Goal: Information Seeking & Learning: Check status

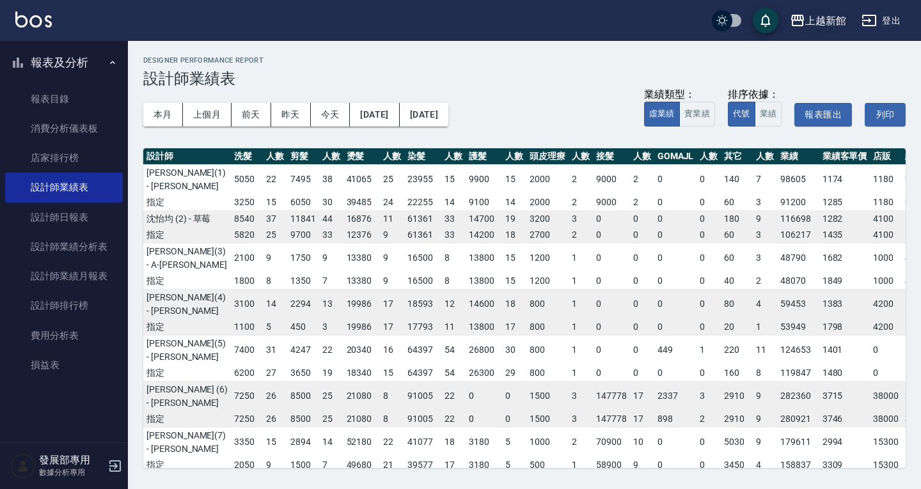
scroll to position [212, 84]
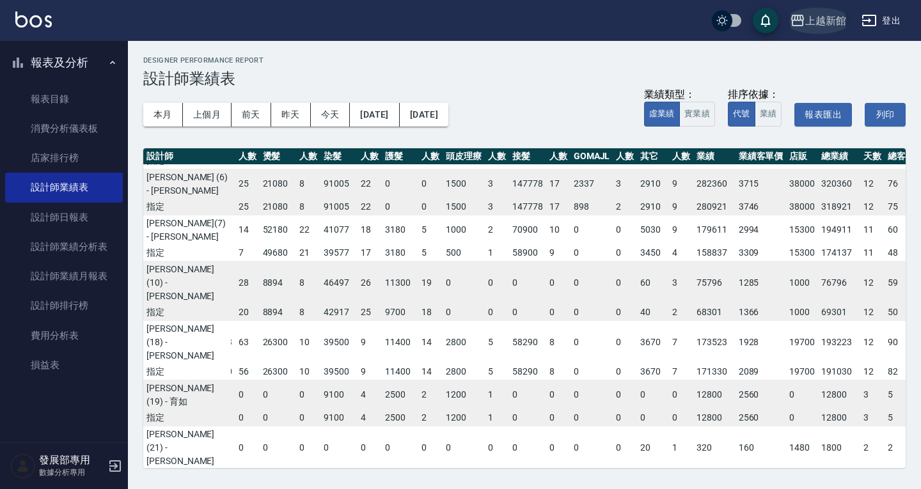
click at [832, 19] on div "上越新館" at bounding box center [825, 21] width 41 height 16
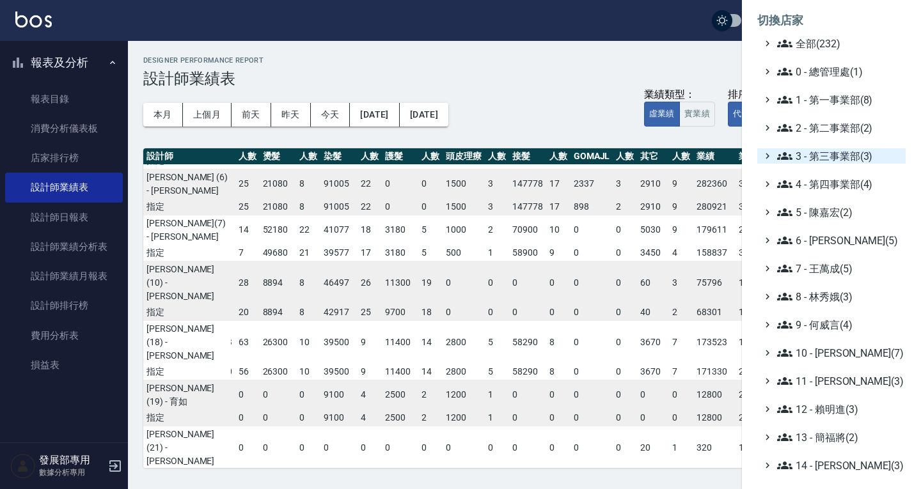
click at [849, 159] on span "3 - 第三事業部(3)" at bounding box center [838, 155] width 123 height 15
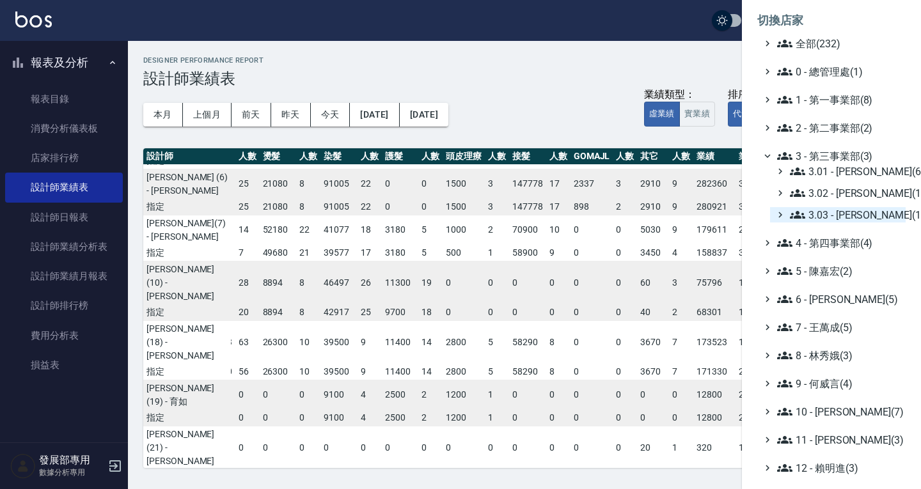
click at [841, 210] on span "3.03 - [PERSON_NAME](1)" at bounding box center [845, 214] width 111 height 15
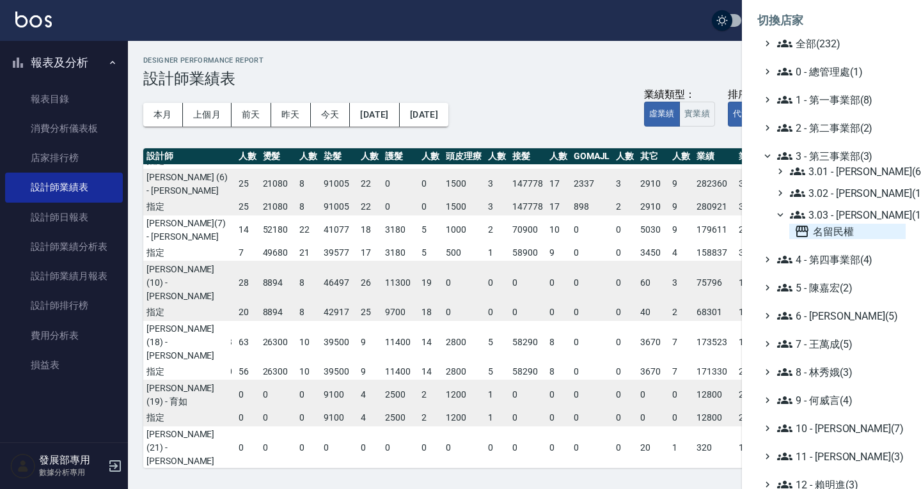
click at [814, 237] on span "名留民權" at bounding box center [847, 231] width 106 height 15
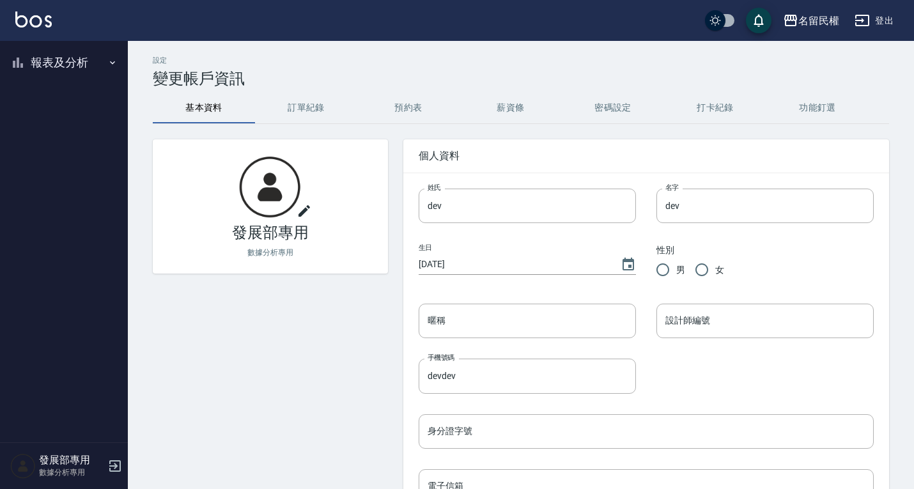
drag, startPoint x: 63, startPoint y: 63, endPoint x: 67, endPoint y: 98, distance: 34.8
click at [63, 63] on button "報表及分析" at bounding box center [64, 62] width 118 height 33
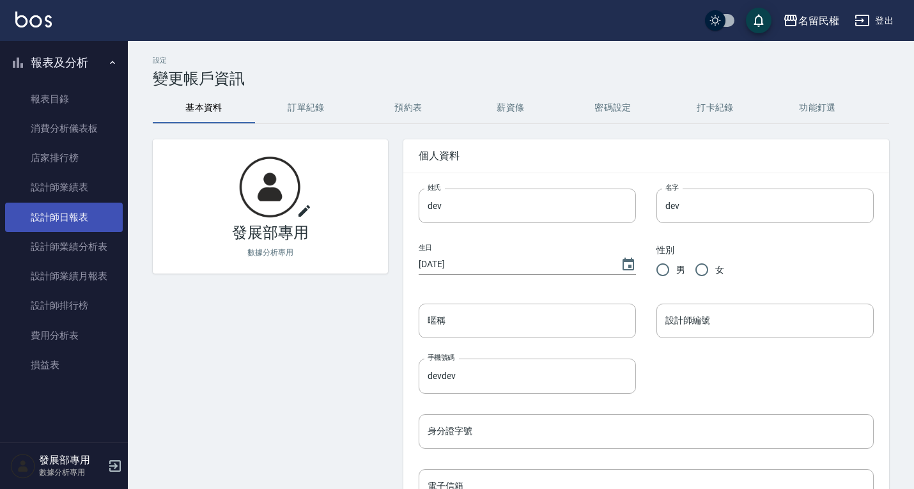
click at [62, 215] on link "設計師日報表" at bounding box center [64, 217] width 118 height 29
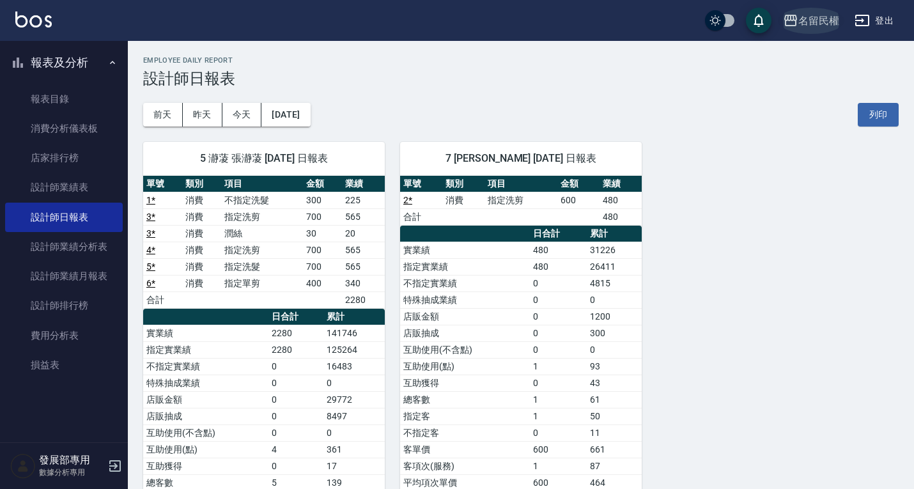
click at [822, 26] on div "名留民權" at bounding box center [819, 21] width 41 height 16
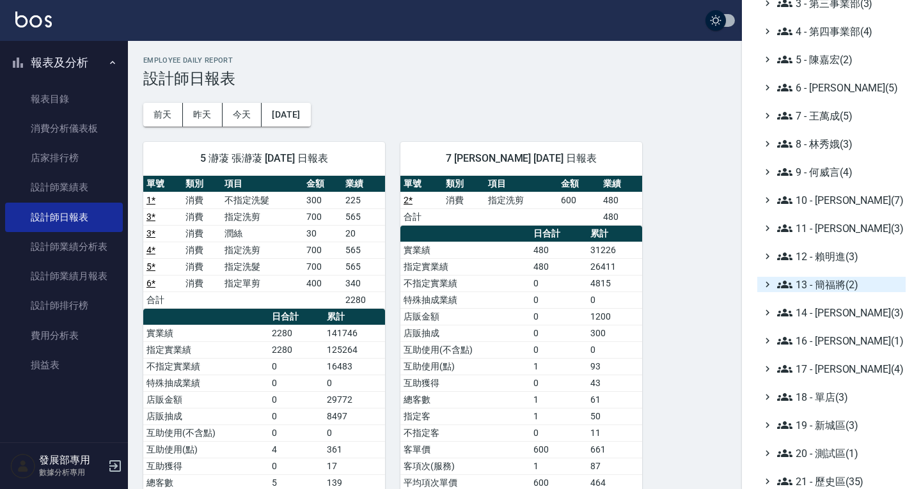
scroll to position [186, 0]
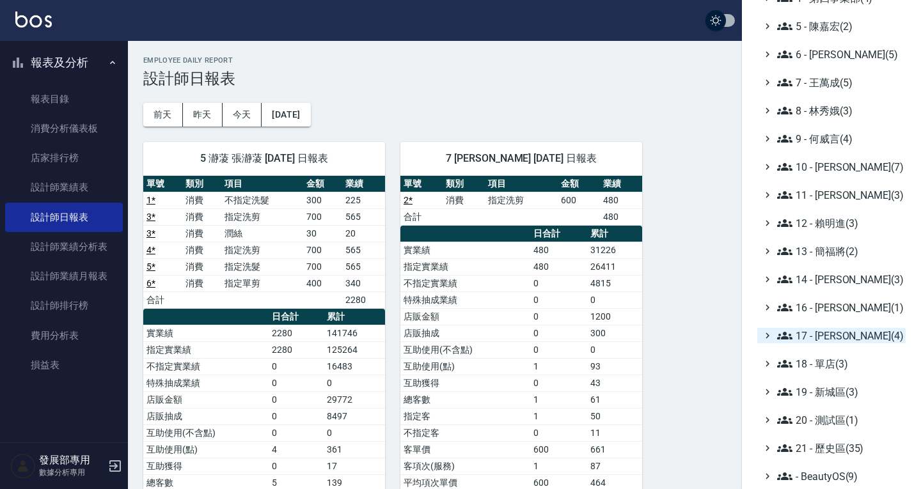
click at [827, 334] on span "17 - [PERSON_NAME](4)" at bounding box center [838, 335] width 123 height 15
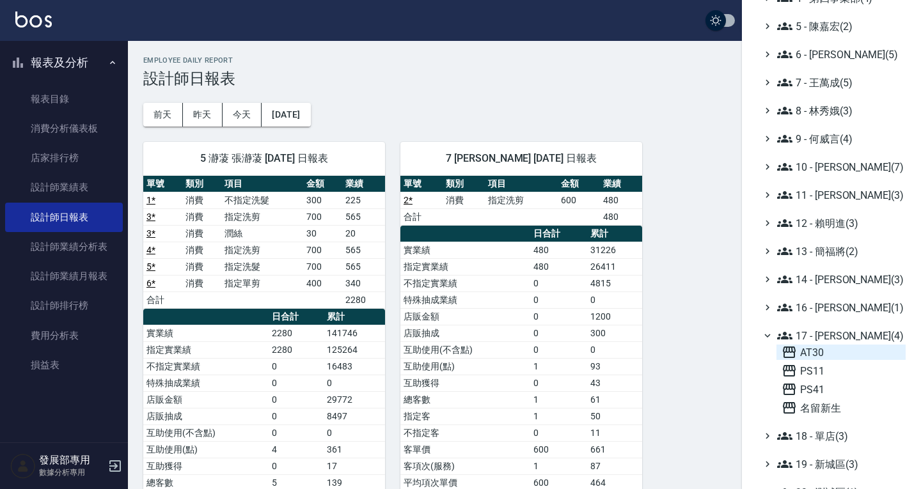
click at [833, 354] on span "AT30" at bounding box center [840, 352] width 119 height 15
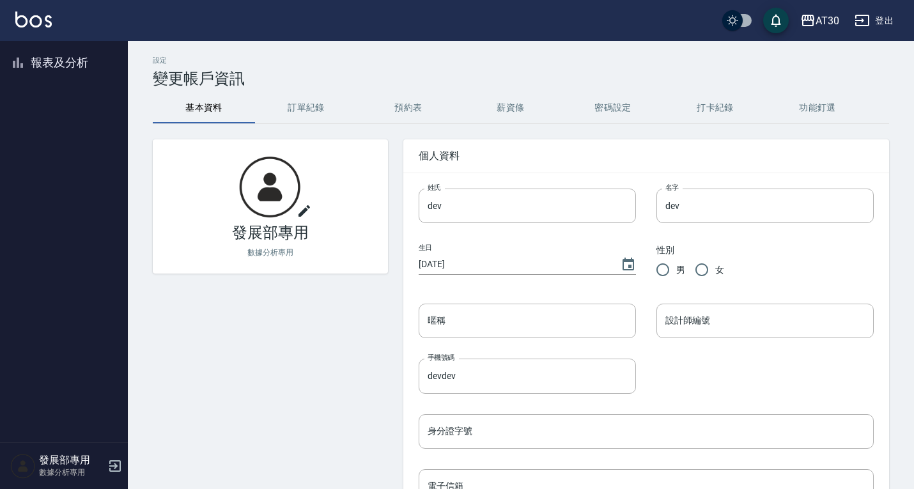
click at [49, 62] on button "報表及分析" at bounding box center [64, 62] width 118 height 33
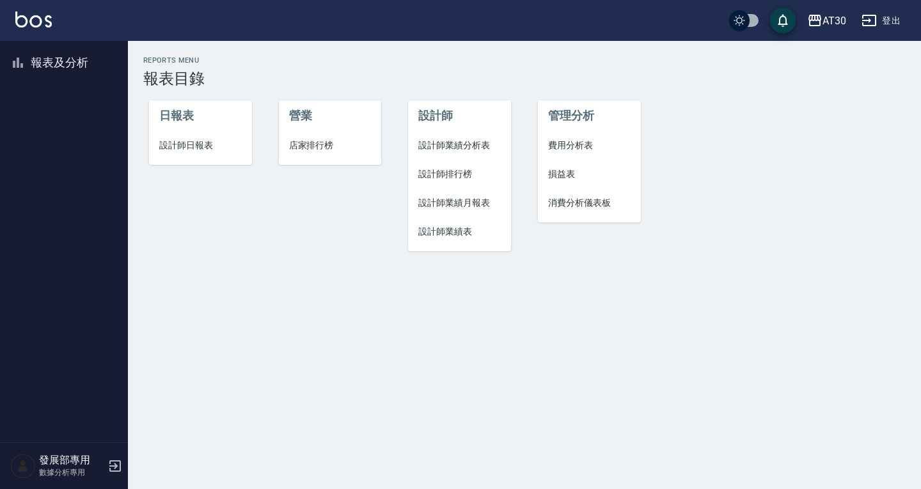
click at [194, 144] on span "設計師日報表" at bounding box center [200, 145] width 82 height 13
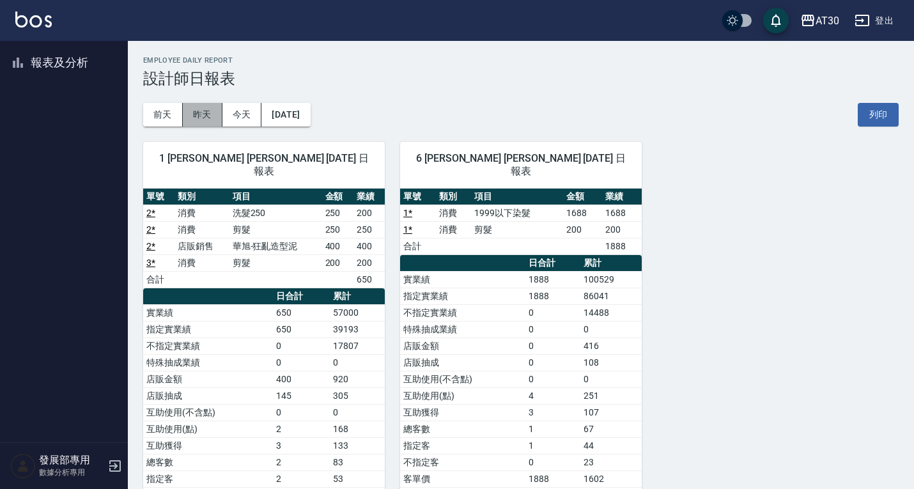
click at [203, 109] on button "昨天" at bounding box center [203, 115] width 40 height 24
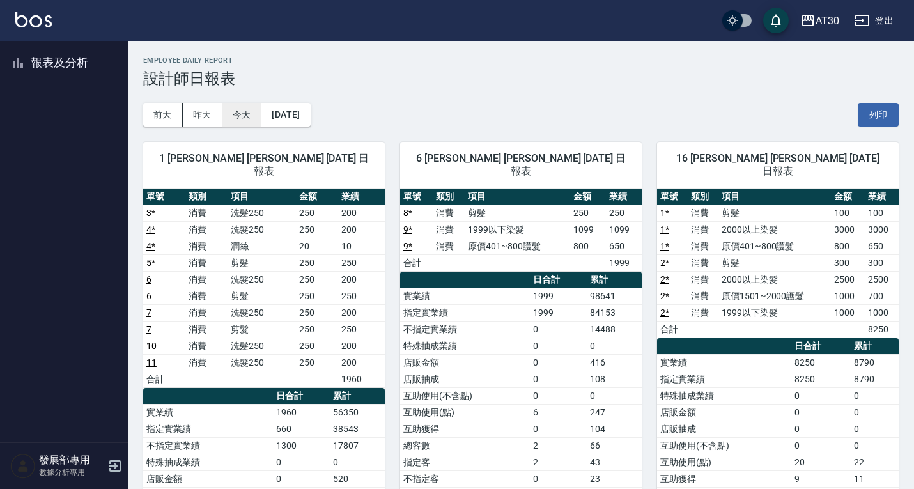
click at [246, 109] on button "今天" at bounding box center [242, 115] width 40 height 24
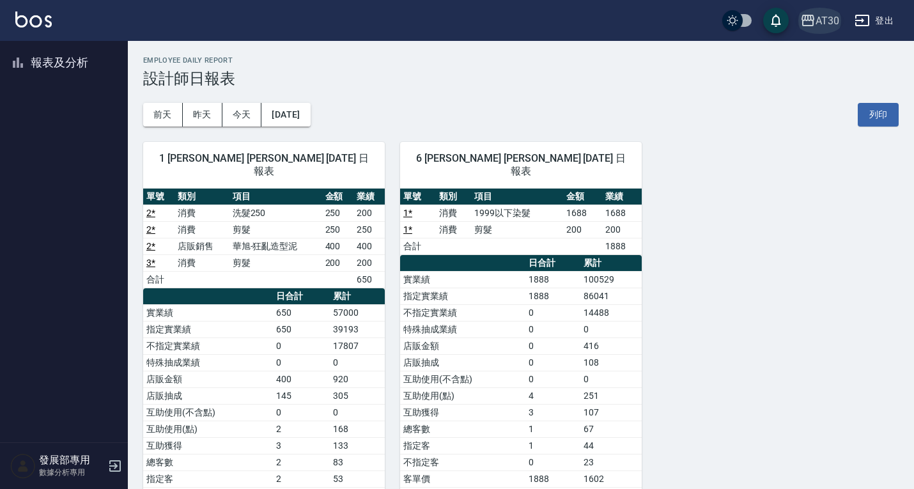
click at [822, 21] on div "AT30" at bounding box center [828, 21] width 24 height 16
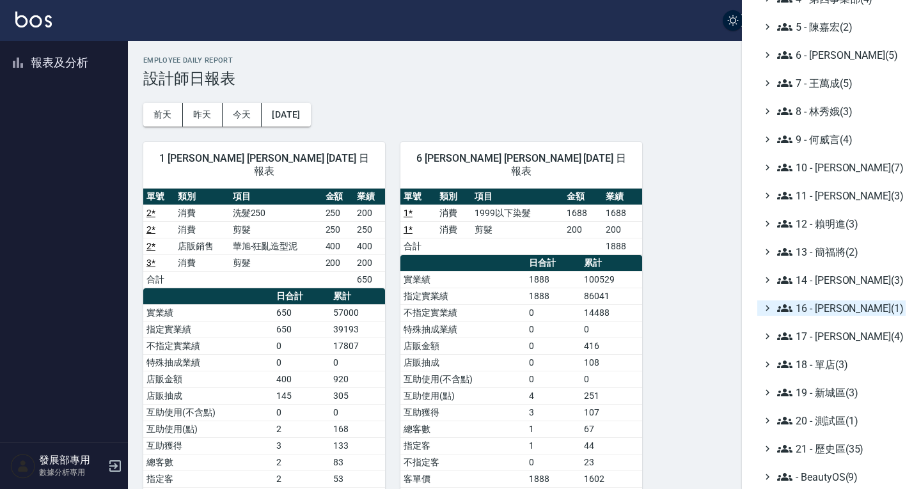
scroll to position [186, 0]
click at [841, 332] on span "17 - [PERSON_NAME](4)" at bounding box center [838, 335] width 123 height 15
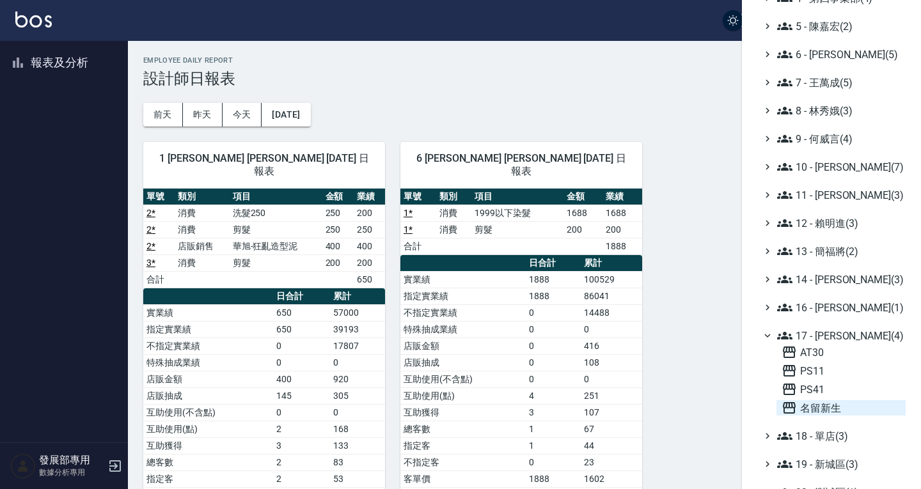
click at [836, 406] on span "名留新生" at bounding box center [840, 407] width 119 height 15
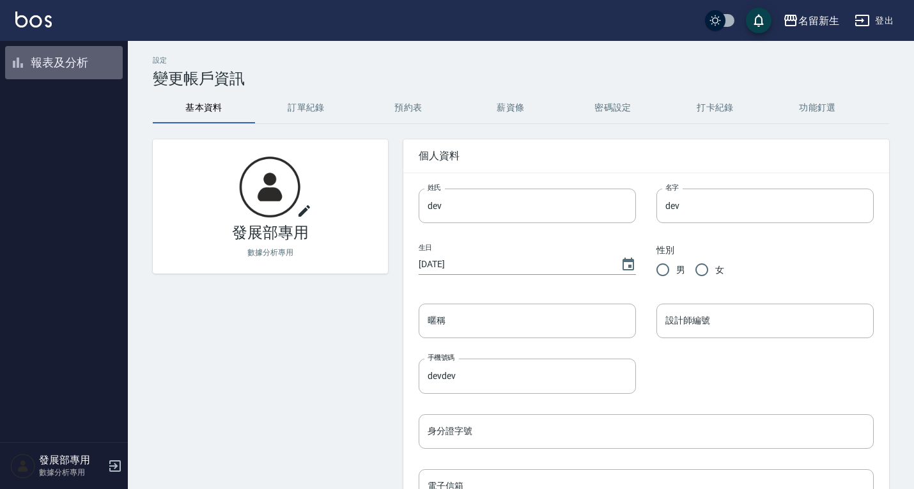
click at [70, 58] on button "報表及分析" at bounding box center [64, 62] width 118 height 33
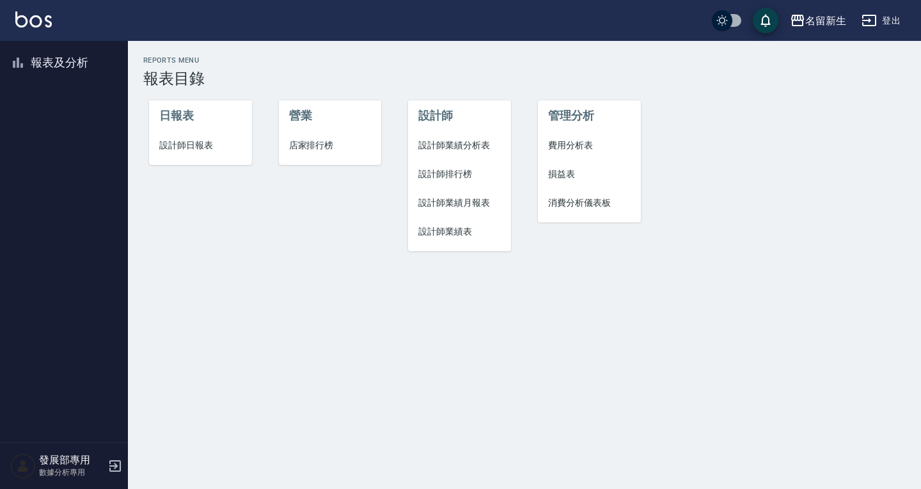
click at [180, 148] on span "設計師日報表" at bounding box center [200, 145] width 82 height 13
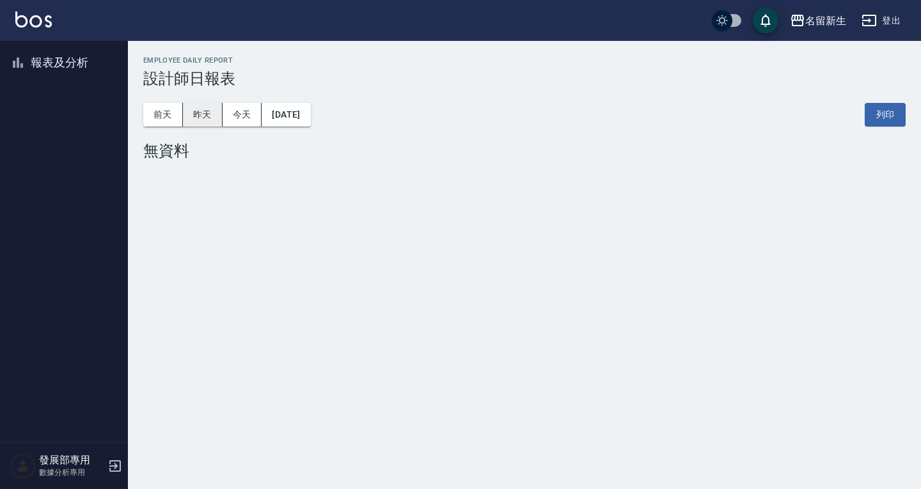
click at [207, 117] on button "昨天" at bounding box center [203, 115] width 40 height 24
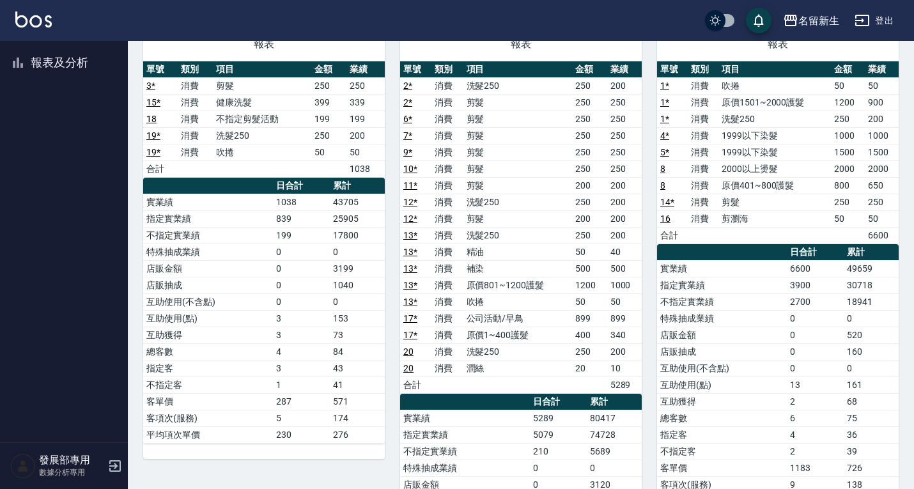
scroll to position [128, 0]
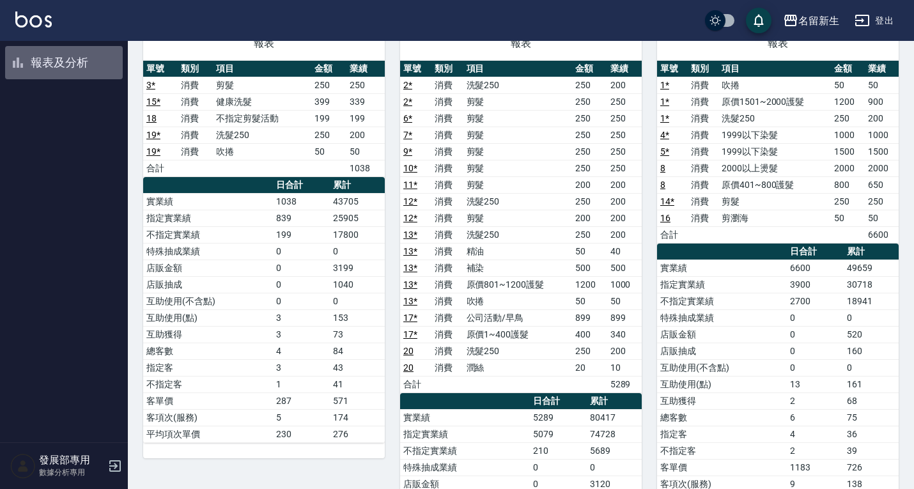
click at [67, 52] on button "報表及分析" at bounding box center [64, 62] width 118 height 33
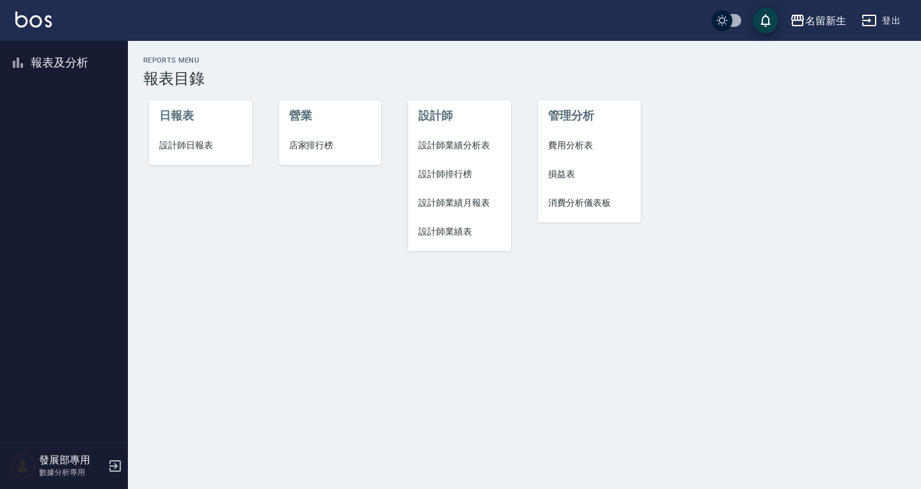
click at [462, 171] on span "設計師排行榜" at bounding box center [459, 174] width 82 height 13
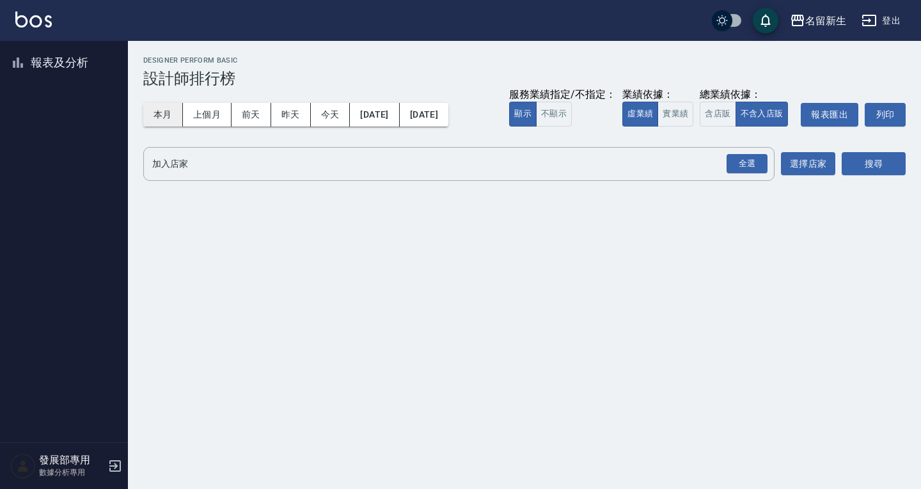
click at [177, 112] on button "本月" at bounding box center [163, 115] width 40 height 24
click at [217, 116] on button "上個月" at bounding box center [207, 115] width 49 height 24
click at [60, 53] on button "報表及分析" at bounding box center [64, 62] width 118 height 33
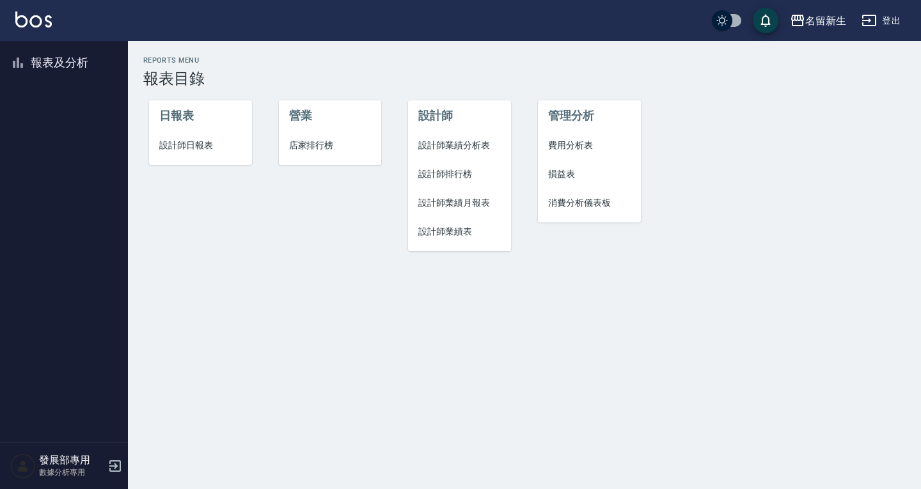
click at [458, 231] on span "設計師業績表" at bounding box center [459, 231] width 82 height 13
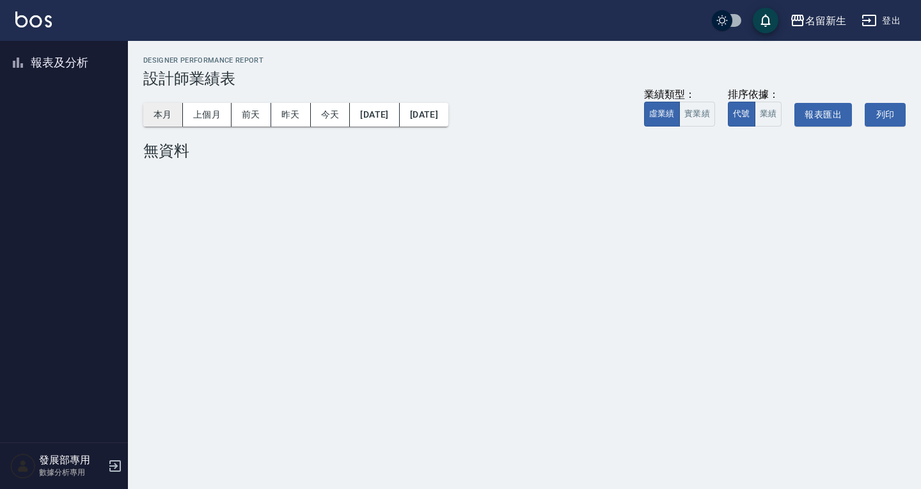
click at [160, 114] on button "本月" at bounding box center [163, 115] width 40 height 24
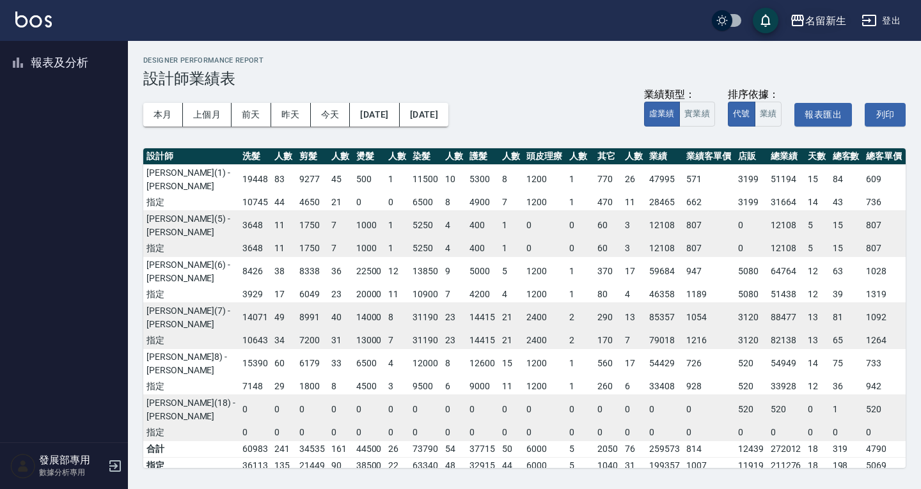
click at [829, 20] on div "名留新生" at bounding box center [825, 21] width 41 height 16
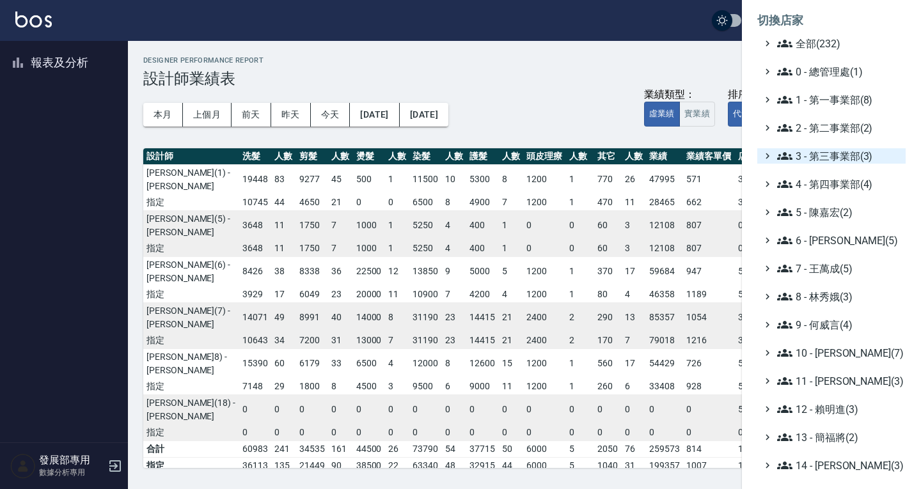
click at [843, 154] on span "3 - 第三事業部(3)" at bounding box center [838, 155] width 123 height 15
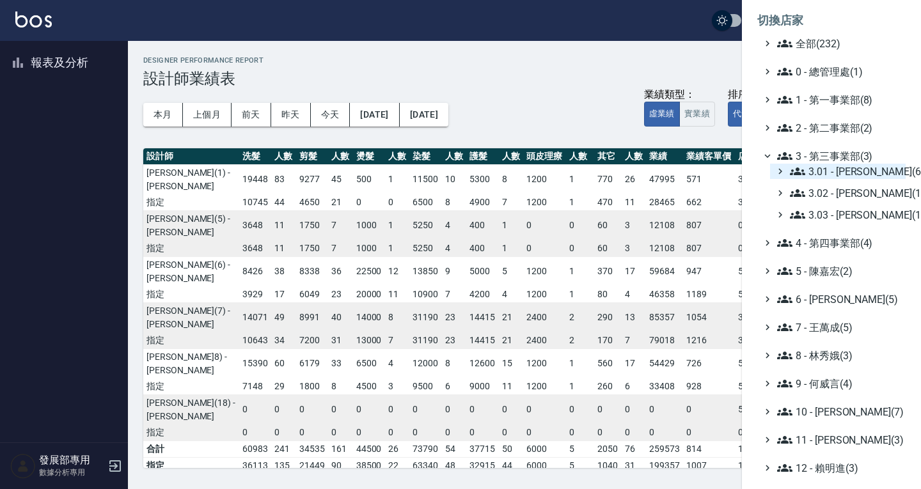
click at [841, 168] on span "3.01 - 蔡承翰(6)" at bounding box center [845, 171] width 111 height 15
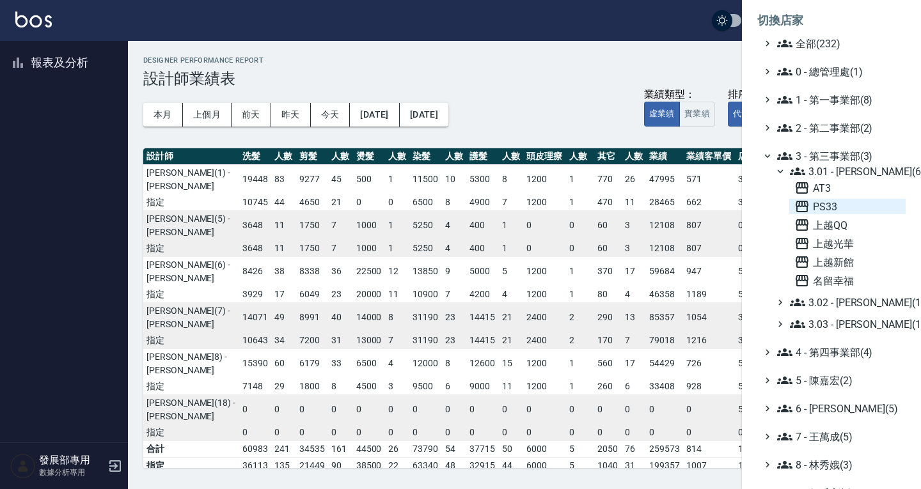
click at [827, 204] on span "PS33" at bounding box center [847, 206] width 106 height 15
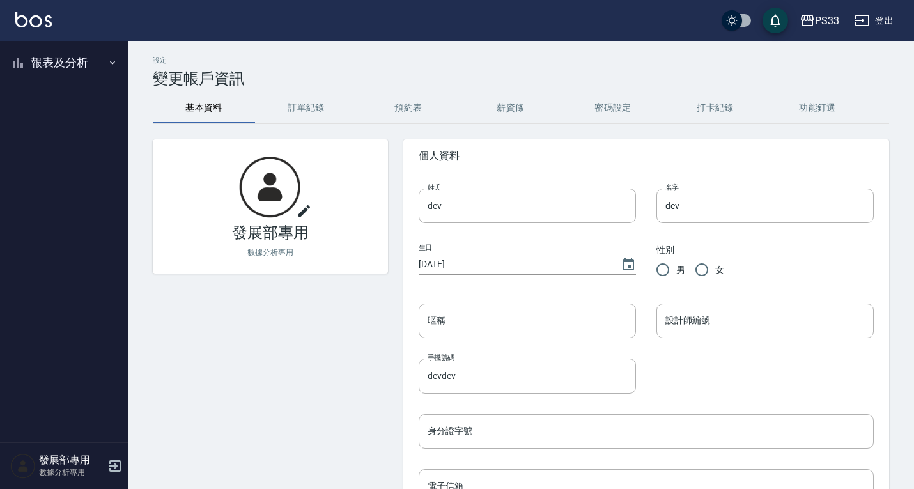
click at [74, 61] on button "報表及分析" at bounding box center [64, 62] width 118 height 33
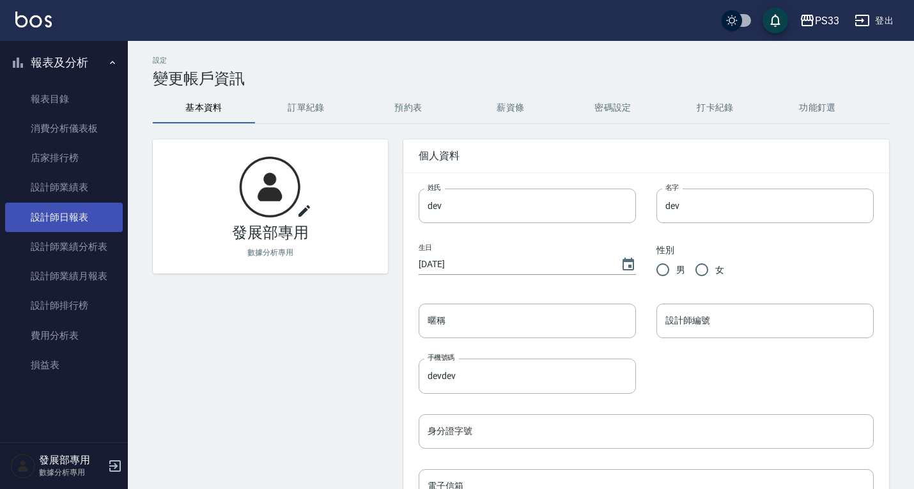
click at [67, 217] on link "設計師日報表" at bounding box center [64, 217] width 118 height 29
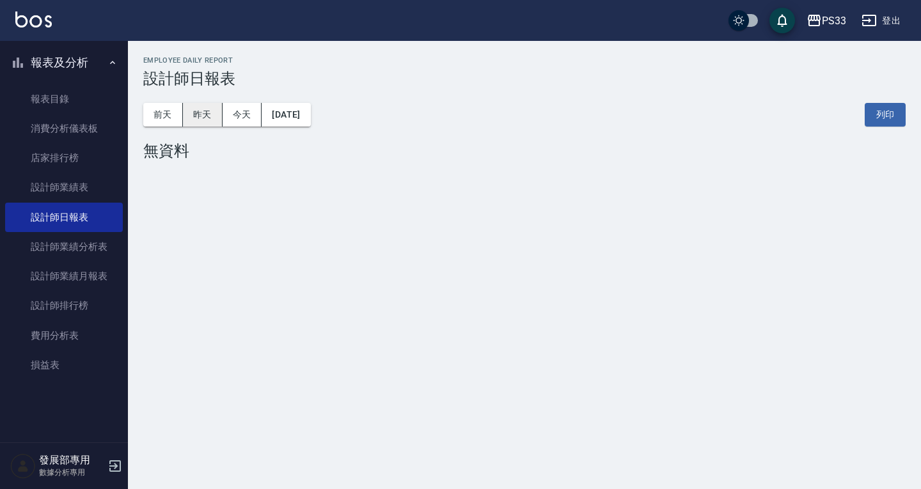
click at [209, 107] on button "昨天" at bounding box center [203, 115] width 40 height 24
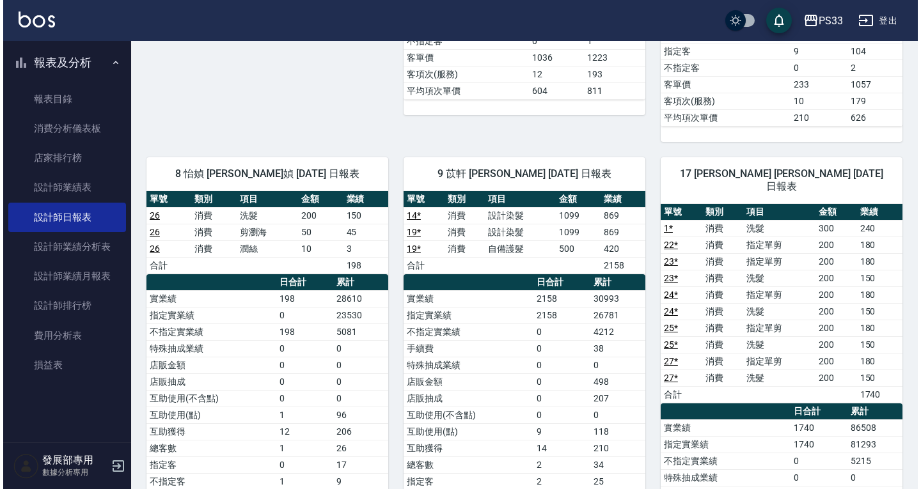
scroll to position [575, 0]
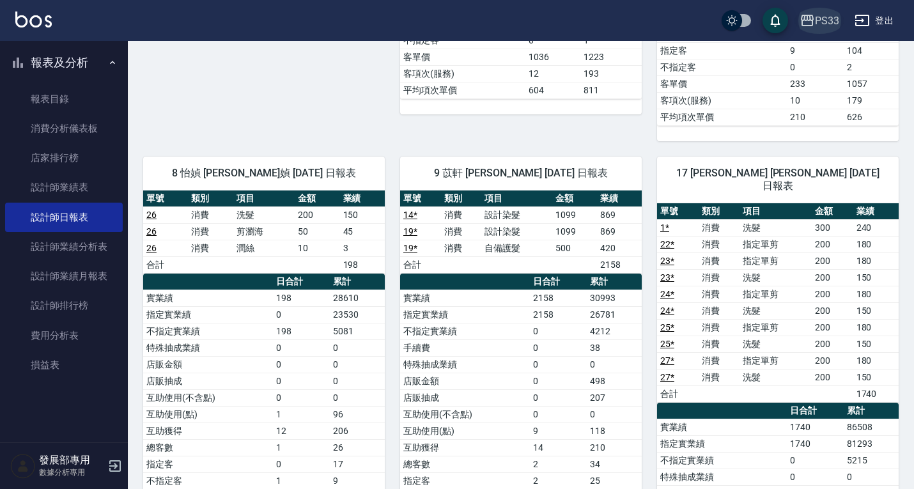
click at [830, 26] on div "PS33" at bounding box center [827, 21] width 24 height 16
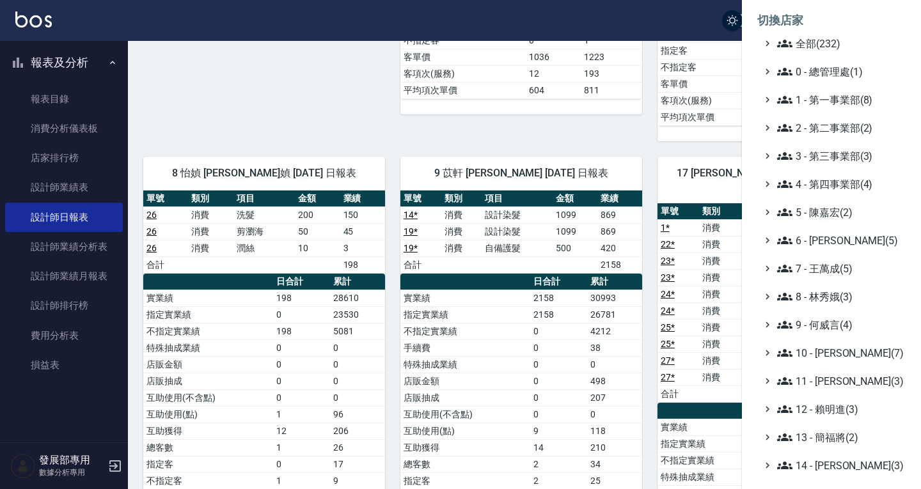
click at [830, 167] on ul "全部(232) 0 - 總管理處(1) 1 - 第一事業部(8) 2 - 第二事業部(2) 3 - 第三事業部(3) 4 - 第四事業部(4) 5 - [PE…" at bounding box center [831, 353] width 148 height 634
click at [825, 160] on span "3 - 第三事業部(3)" at bounding box center [838, 155] width 123 height 15
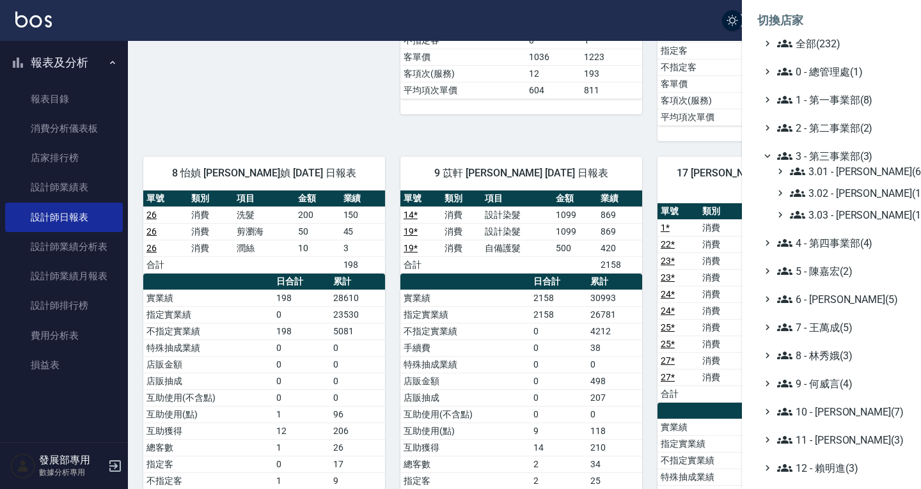
click at [827, 155] on span "3 - 第三事業部(3)" at bounding box center [838, 155] width 123 height 15
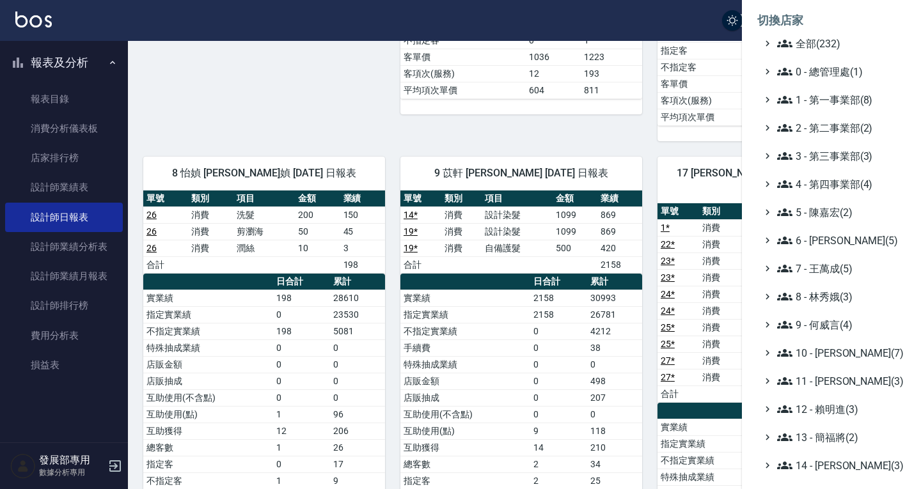
click at [827, 145] on ul "全部(232) 0 - 總管理處(1) 1 - 第一事業部(8) 2 - 第二事業部(2) 3 - 第三事業部(3) 4 - 第四事業部(4) 5 - [PE…" at bounding box center [831, 353] width 148 height 634
click at [827, 155] on span "3 - 第三事業部(3)" at bounding box center [838, 155] width 123 height 15
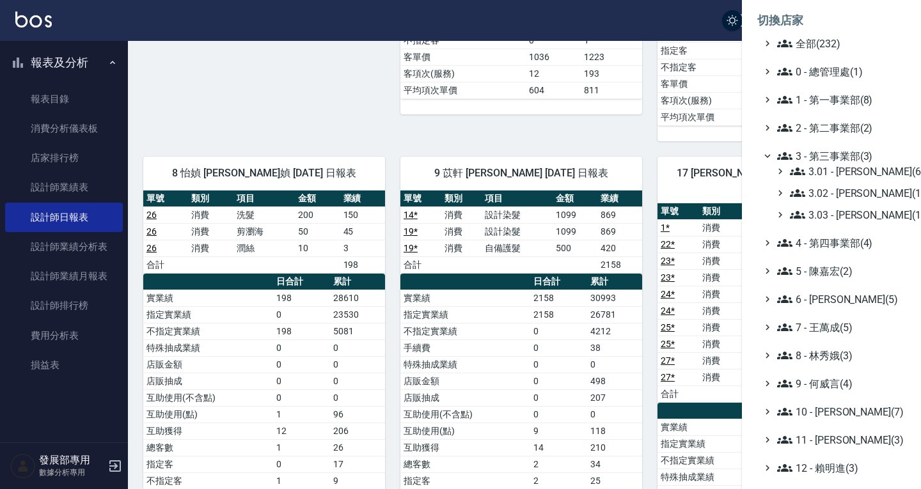
click at [831, 160] on span "3 - 第三事業部(3)" at bounding box center [838, 155] width 123 height 15
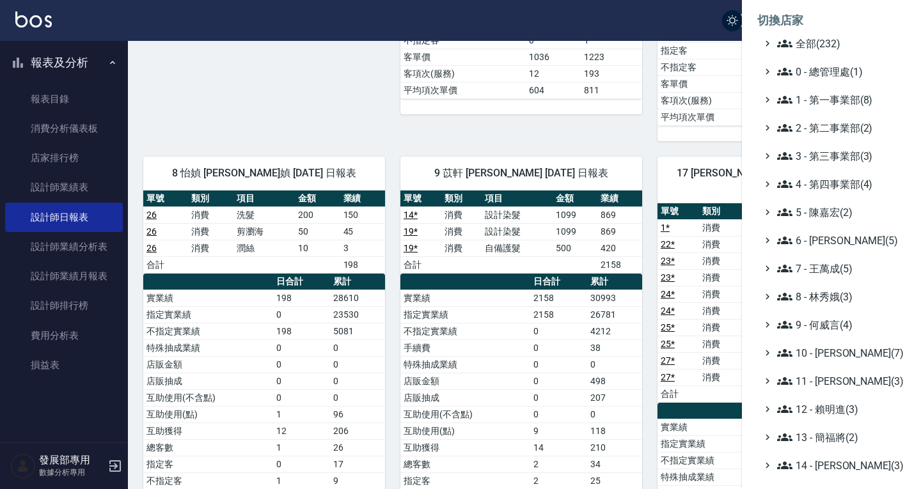
click at [832, 166] on ul "全部(232) 0 - 總管理處(1) 1 - 第一事業部(8) 2 - 第二事業部(2) 3 - 第三事業部(3) 3.01 - [PERSON_NAME]…" at bounding box center [831, 353] width 148 height 634
click at [831, 158] on span "3 - 第三事業部(3)" at bounding box center [838, 155] width 123 height 15
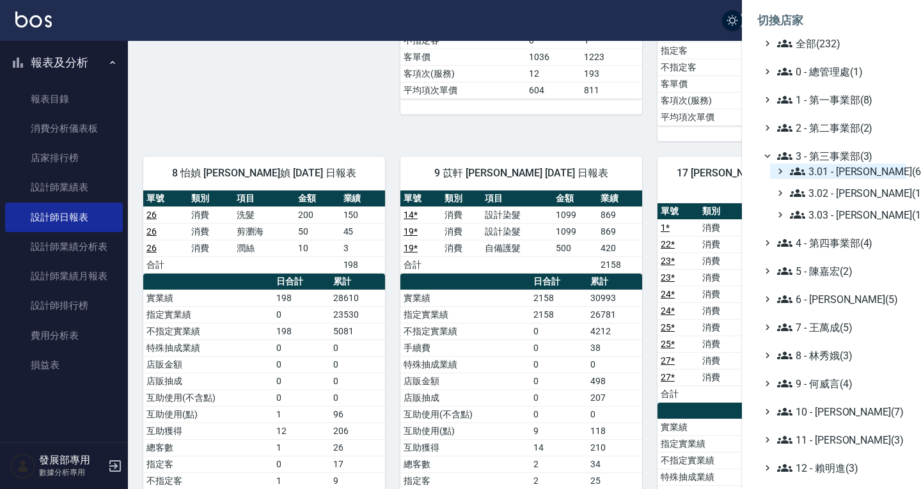
click at [831, 175] on span "3.01 - [PERSON_NAME](6)" at bounding box center [845, 171] width 111 height 15
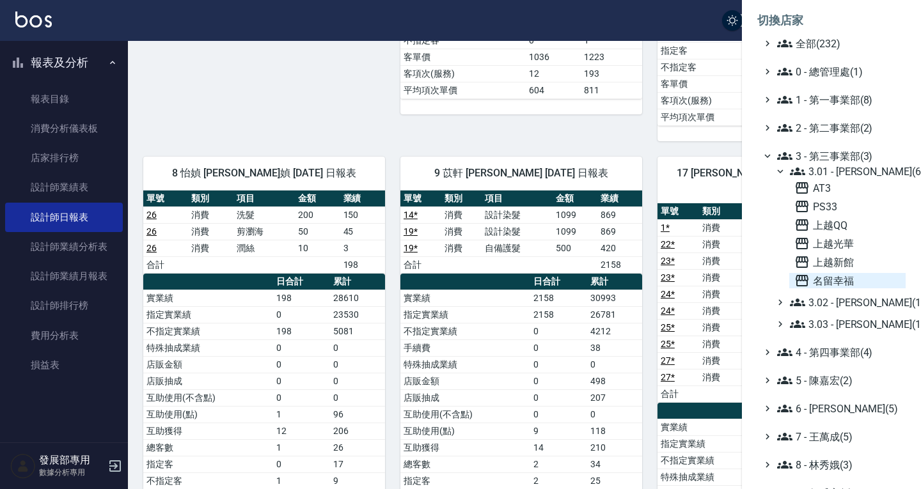
click at [849, 277] on span "名留幸福" at bounding box center [847, 280] width 106 height 15
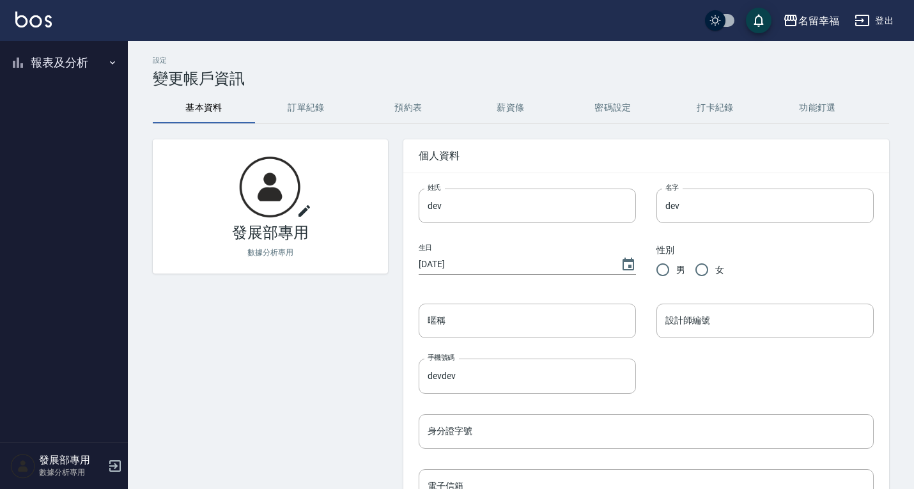
click at [53, 57] on button "報表及分析" at bounding box center [64, 62] width 118 height 33
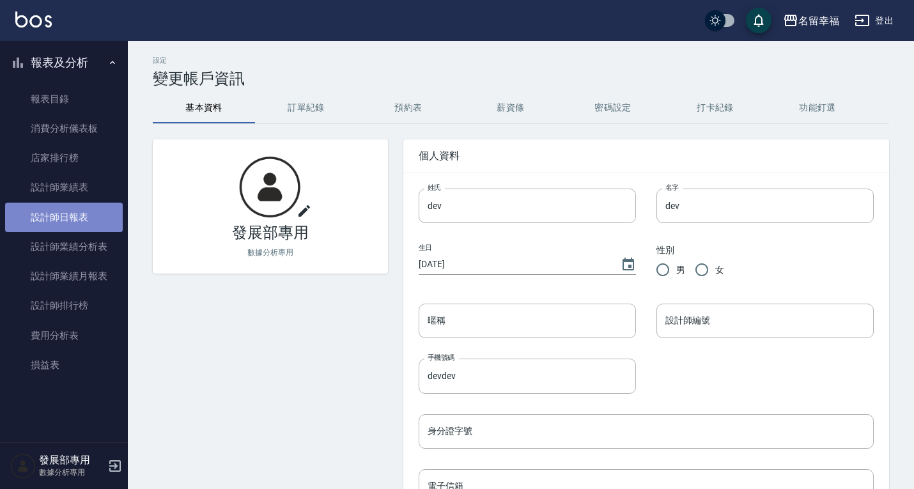
click at [94, 210] on link "設計師日報表" at bounding box center [64, 217] width 118 height 29
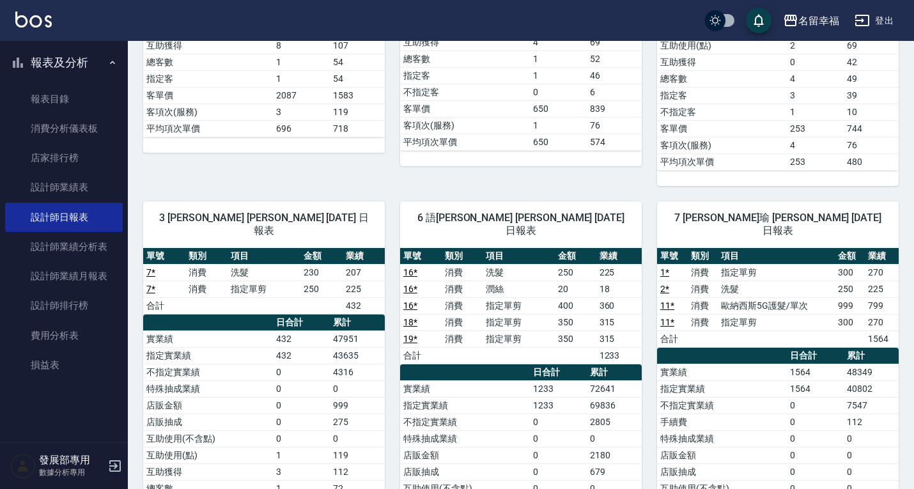
scroll to position [511, 0]
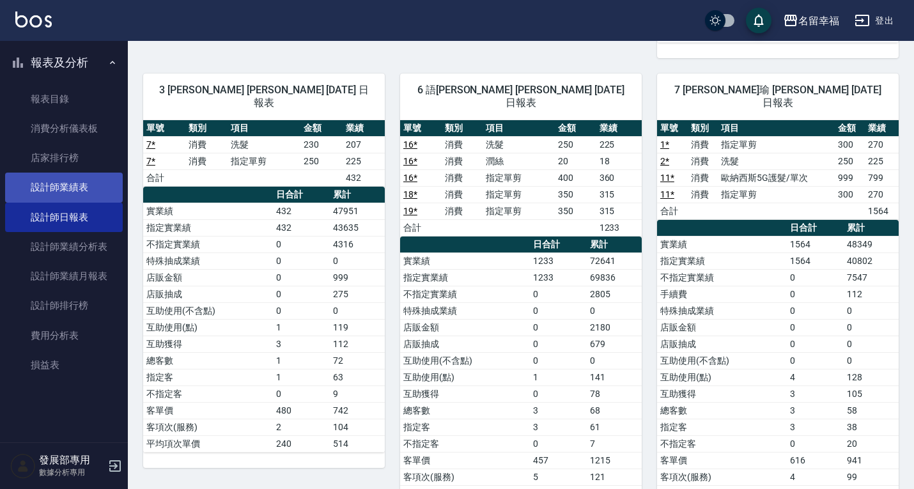
click at [60, 187] on link "設計師業績表" at bounding box center [64, 187] width 118 height 29
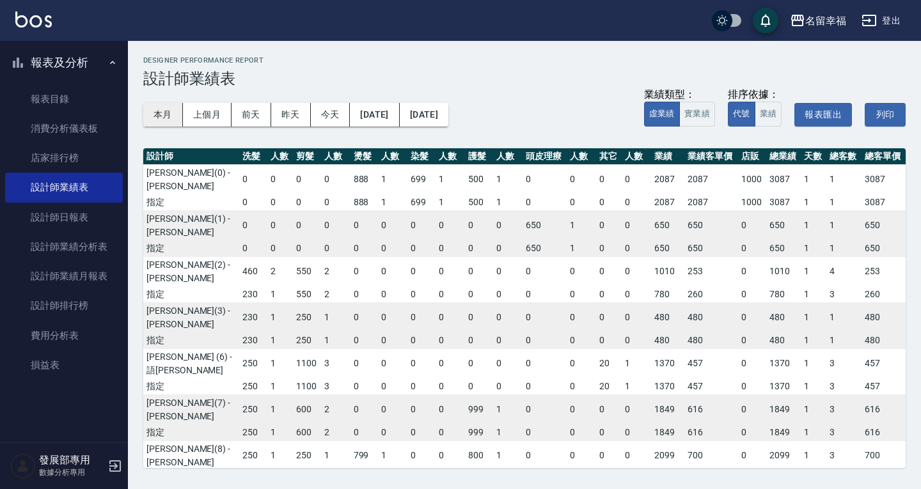
click at [175, 112] on button "本月" at bounding box center [163, 115] width 40 height 24
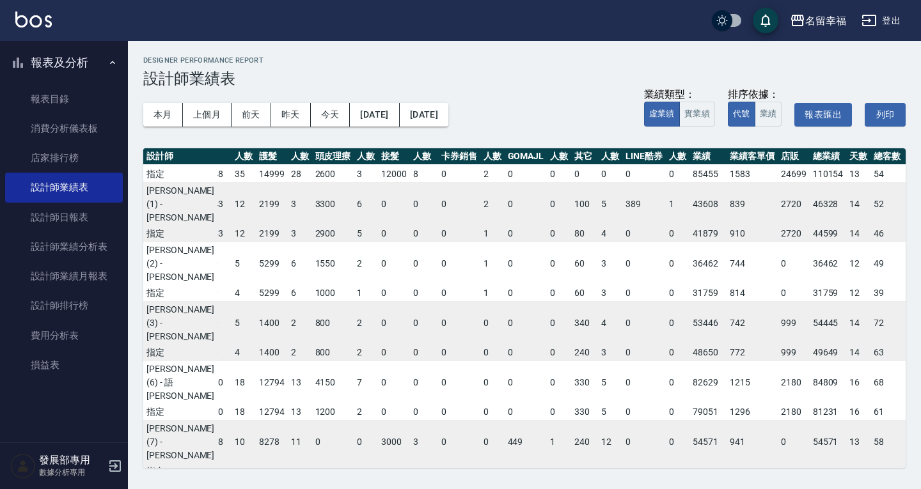
scroll to position [0, 200]
